Goal: Task Accomplishment & Management: Manage account settings

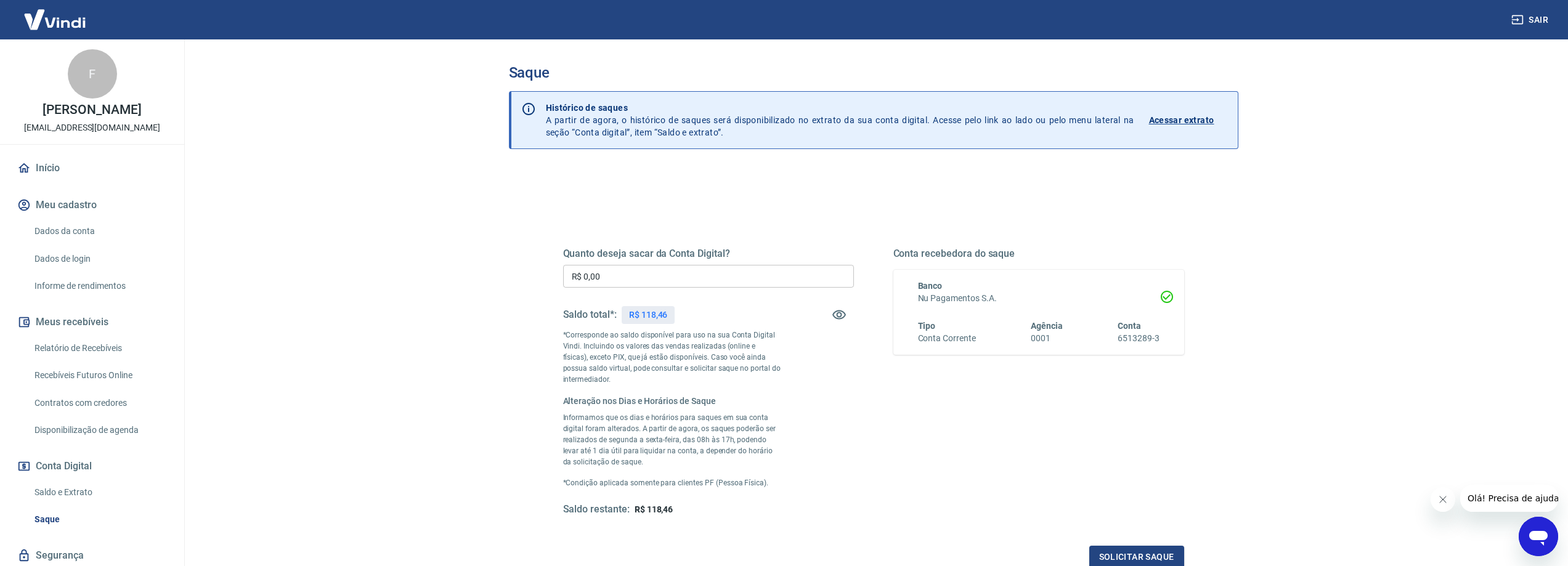
click at [644, 274] on input "R$ 0,00" at bounding box center [708, 276] width 291 height 23
type input "R$ 118,46"
click at [1150, 548] on button "Solicitar saque" at bounding box center [1137, 557] width 95 height 23
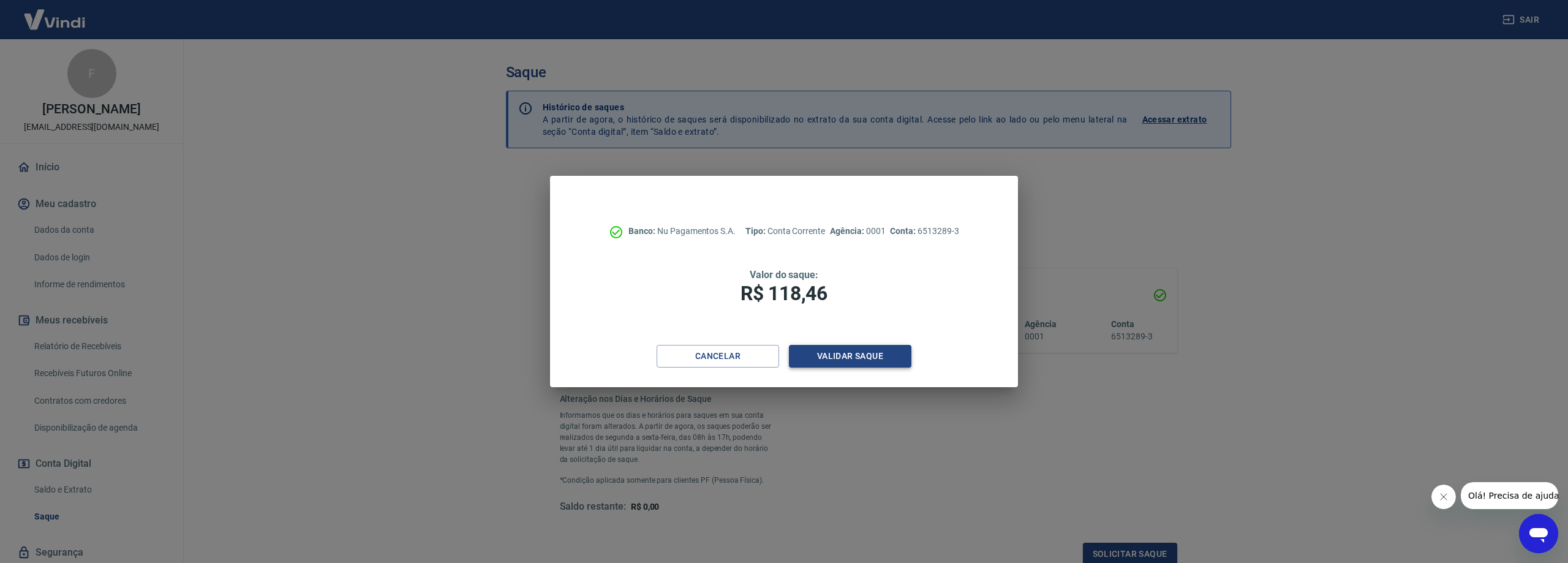
click at [872, 355] on button "Validar saque" at bounding box center [850, 356] width 123 height 23
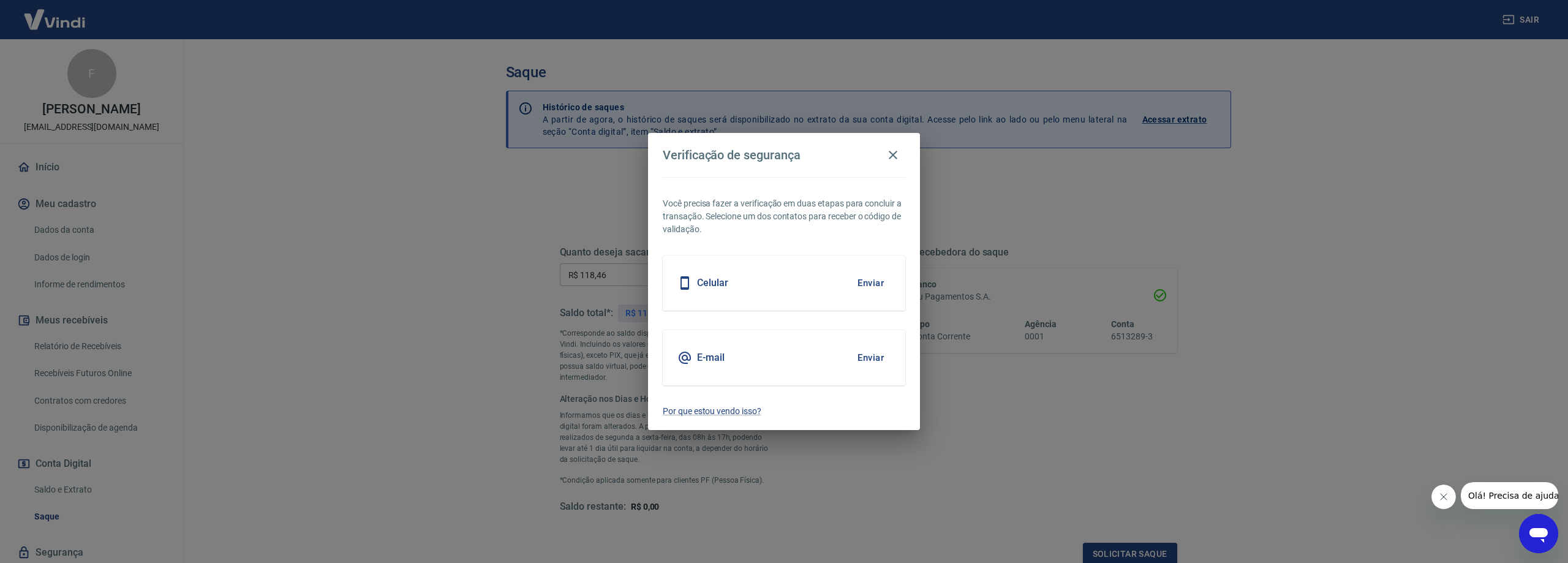
scroll to position [2, 0]
click at [872, 351] on button "Enviar" at bounding box center [870, 358] width 40 height 26
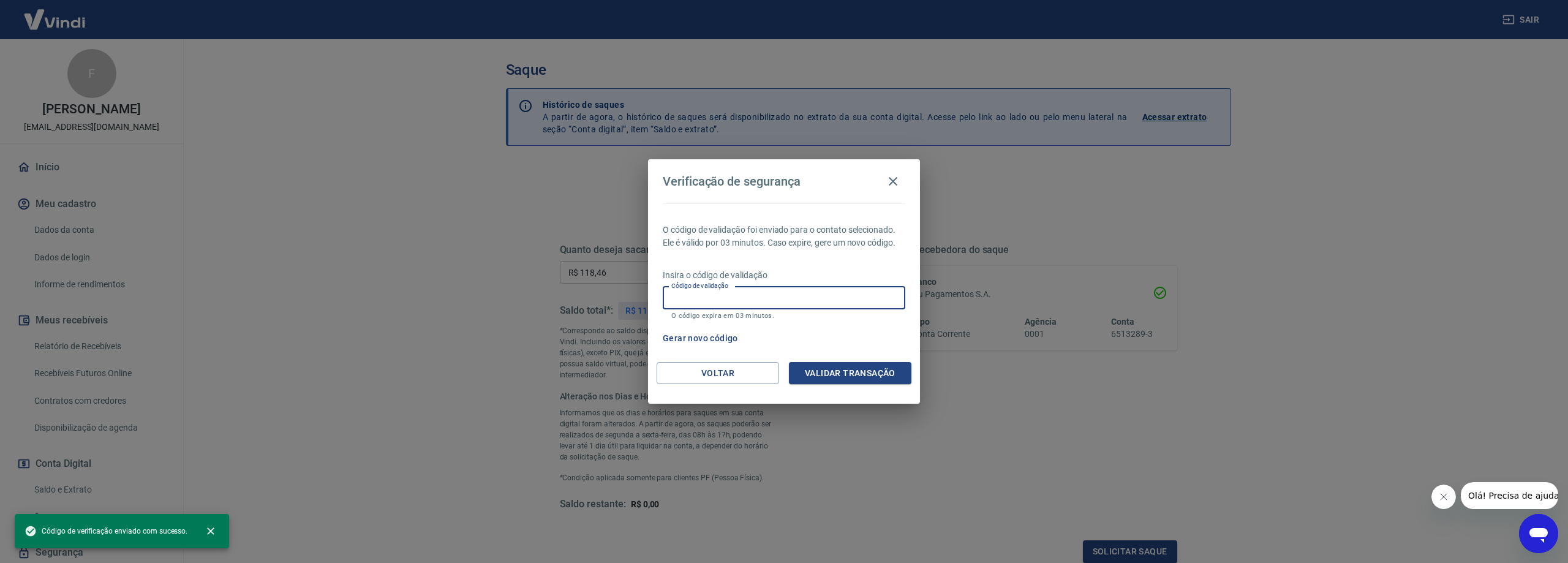
click at [822, 301] on input "Código de validação" at bounding box center [784, 298] width 243 height 23
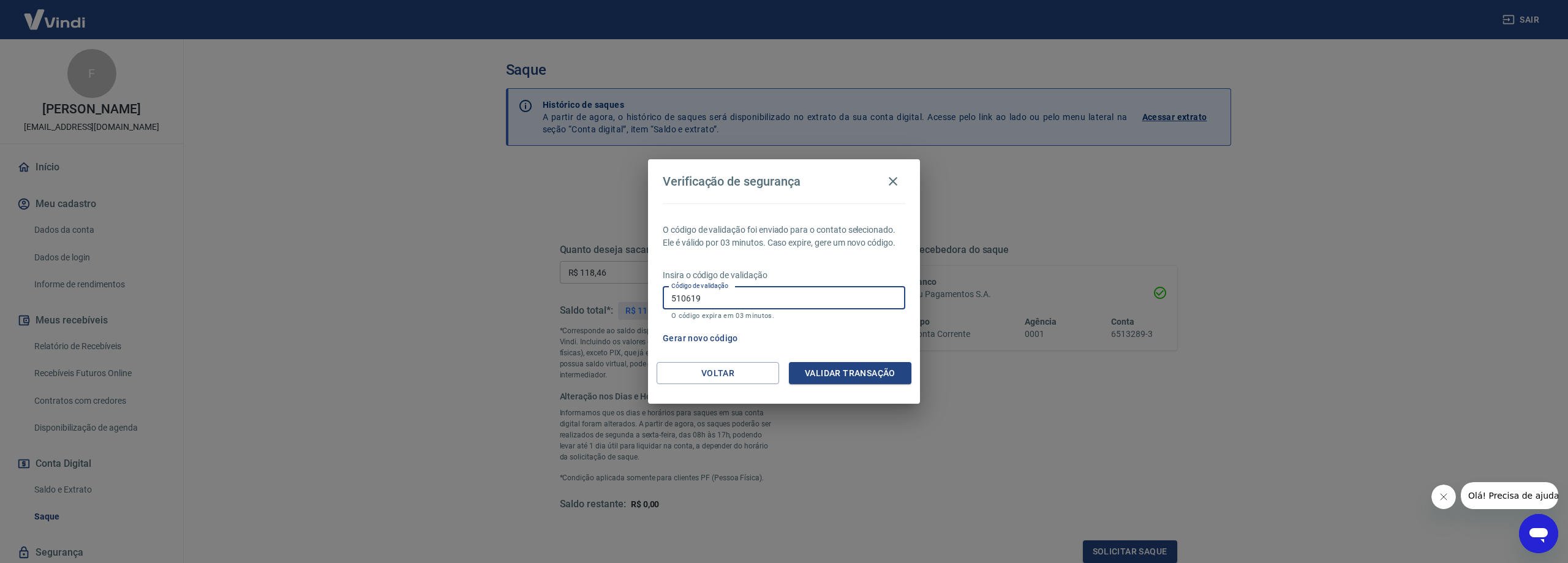
type input "510619"
click at [879, 381] on button "Validar transação" at bounding box center [850, 373] width 123 height 23
